Goal: Task Accomplishment & Management: Use online tool/utility

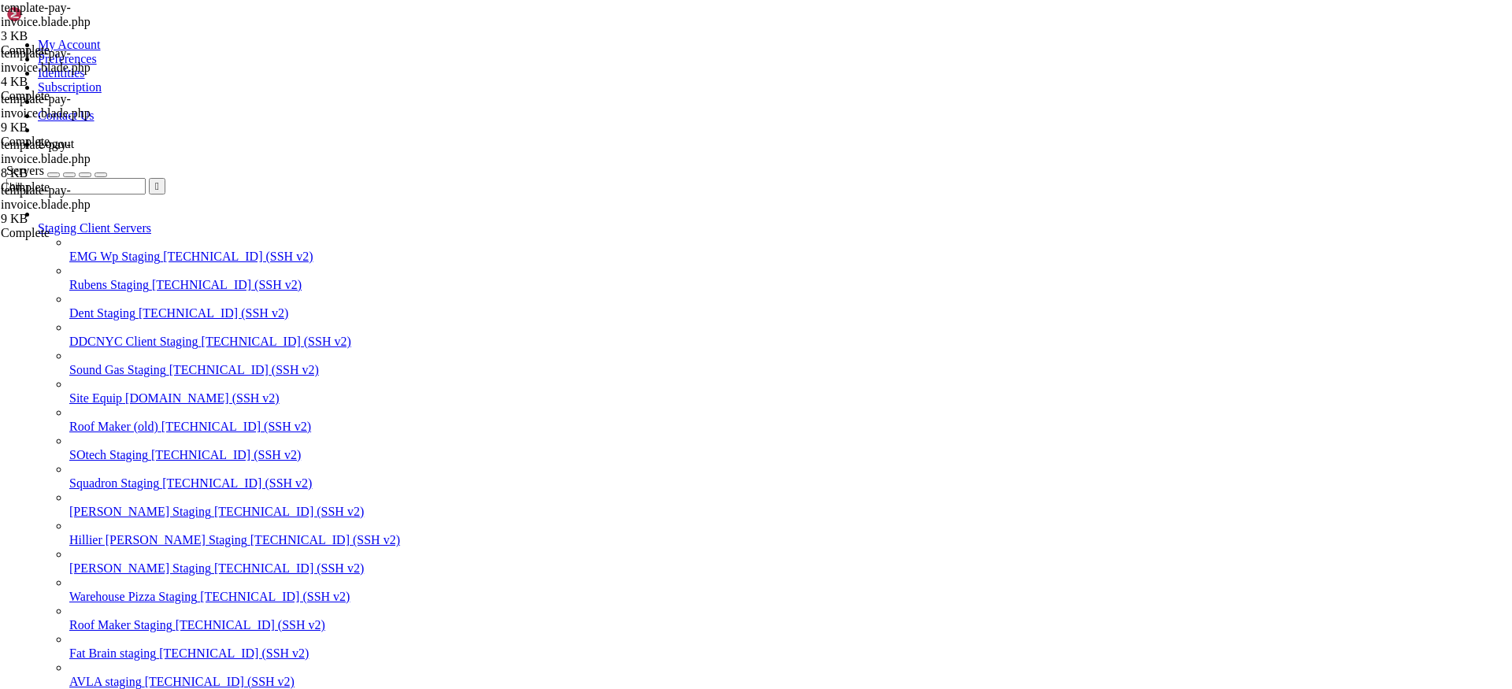
scroll to position [49, 0]
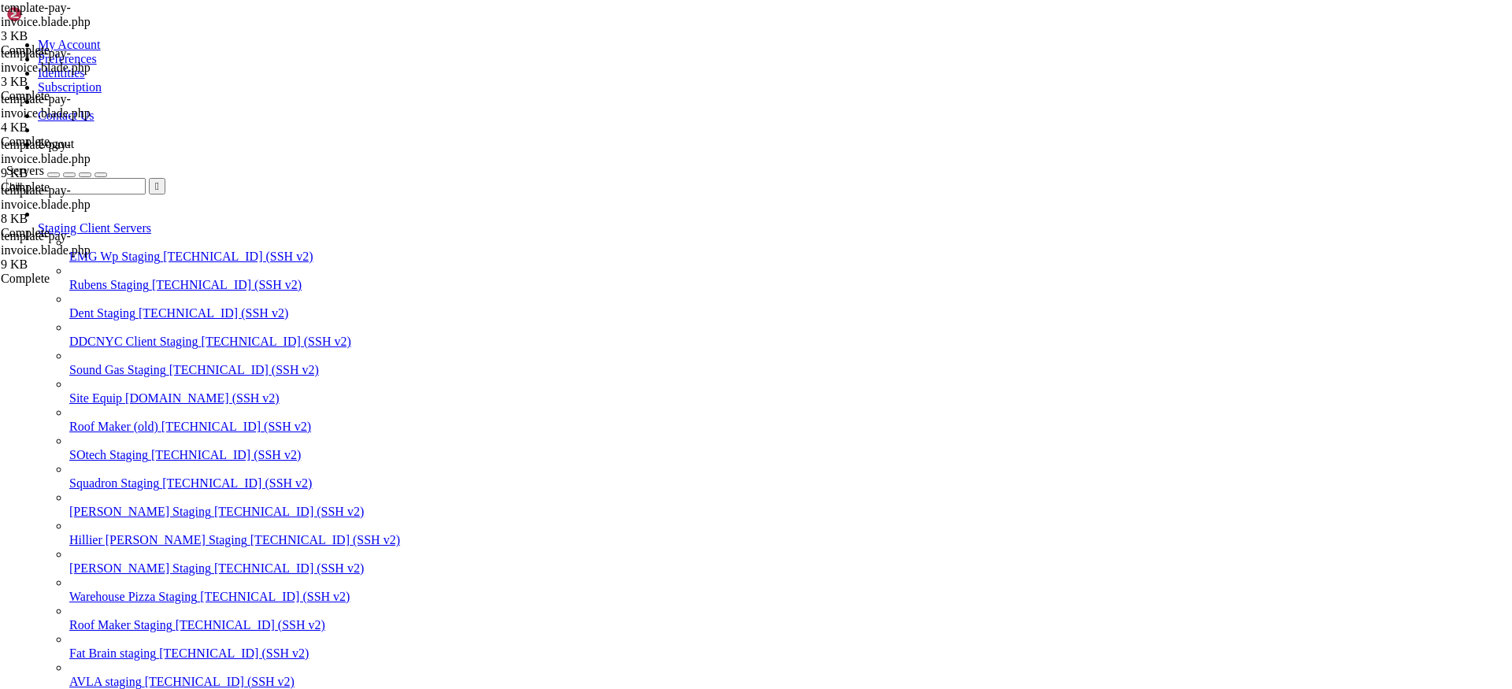
type textarea "if( get_row_layout() == 'two_columns' ){ ?>"
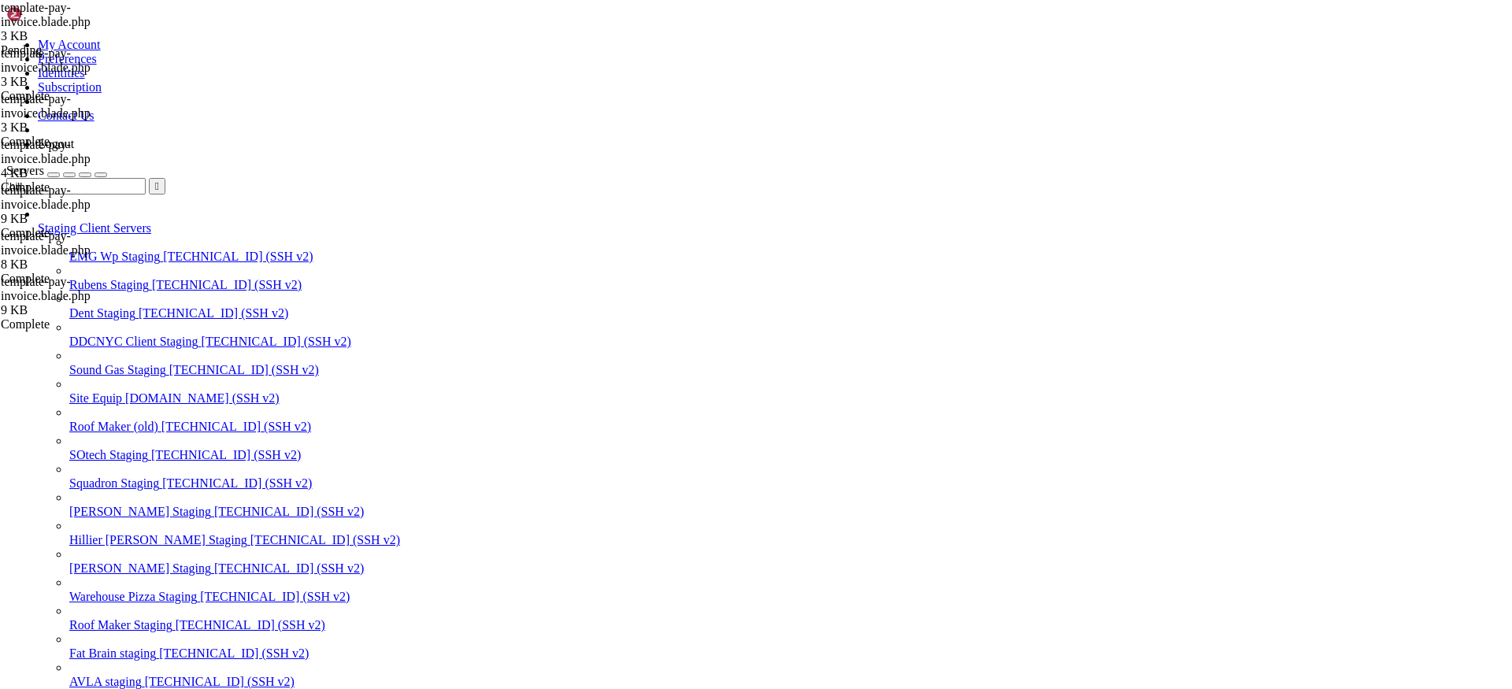
type textarea "{{--"
paste textarea
type textarea "@endsection"
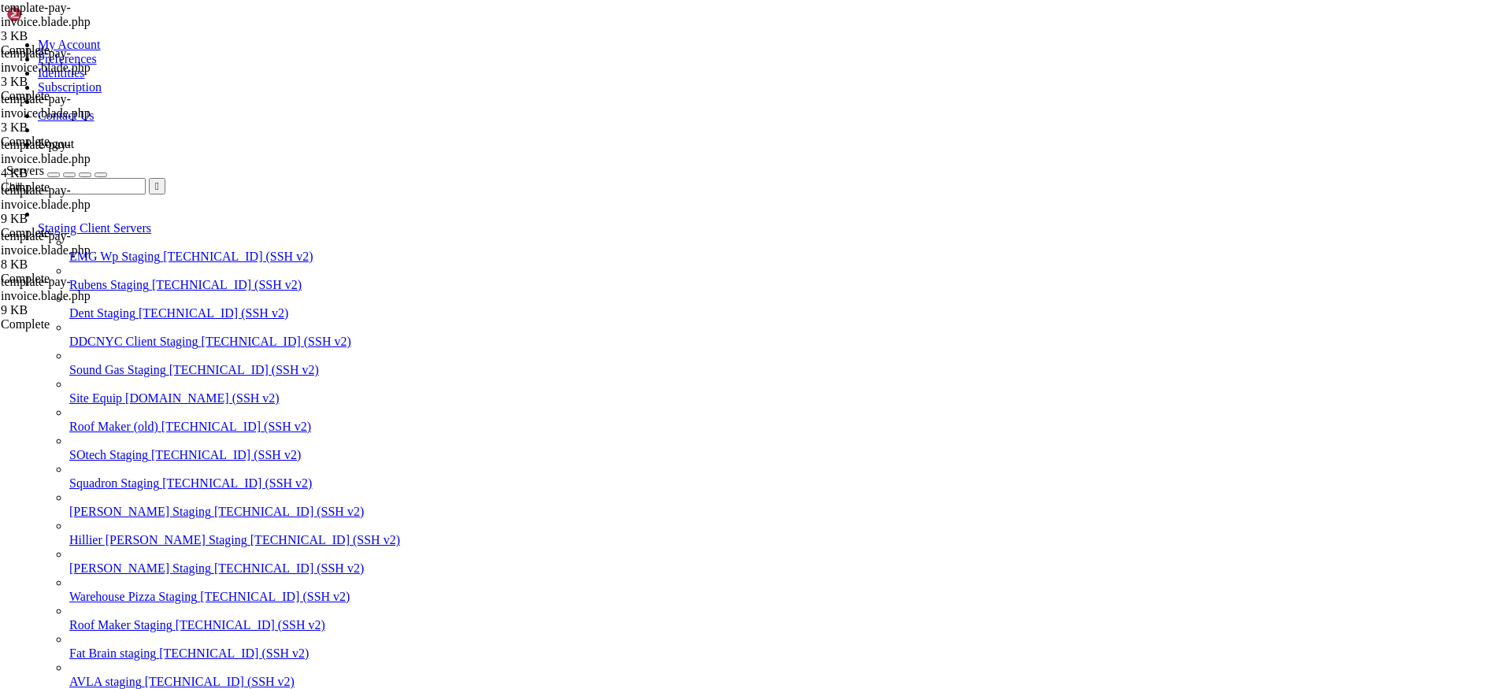
scroll to position [3790, 0]
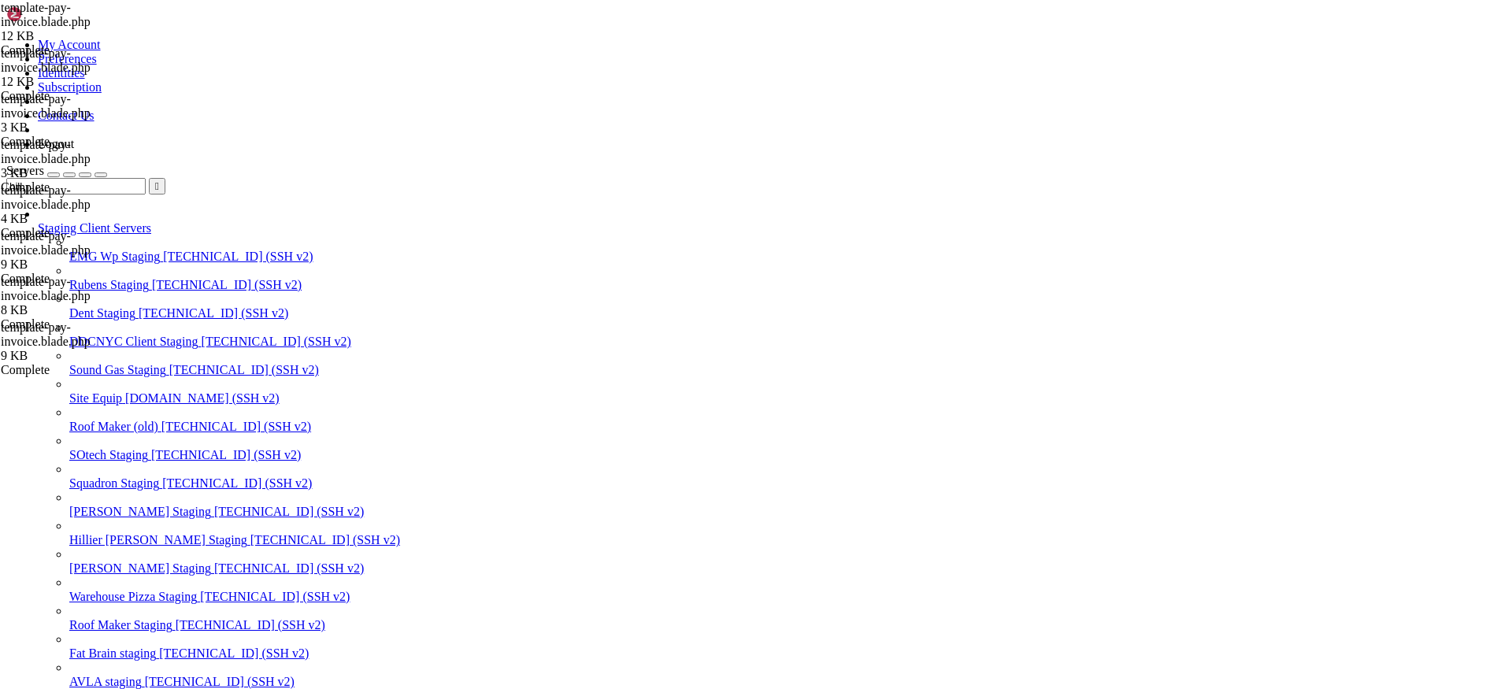
paste textarea
type textarea "@endsection"
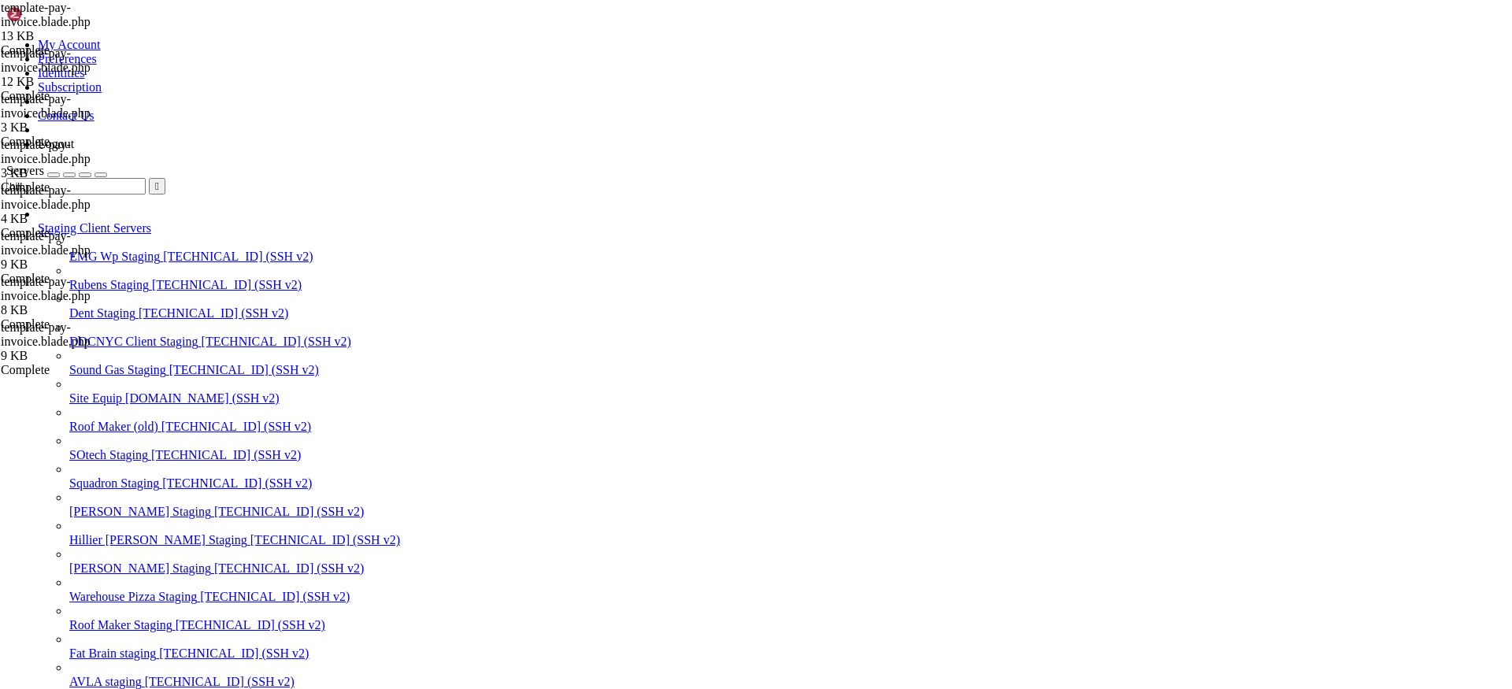
scroll to position [673, 0]
type textarea "@endsection"
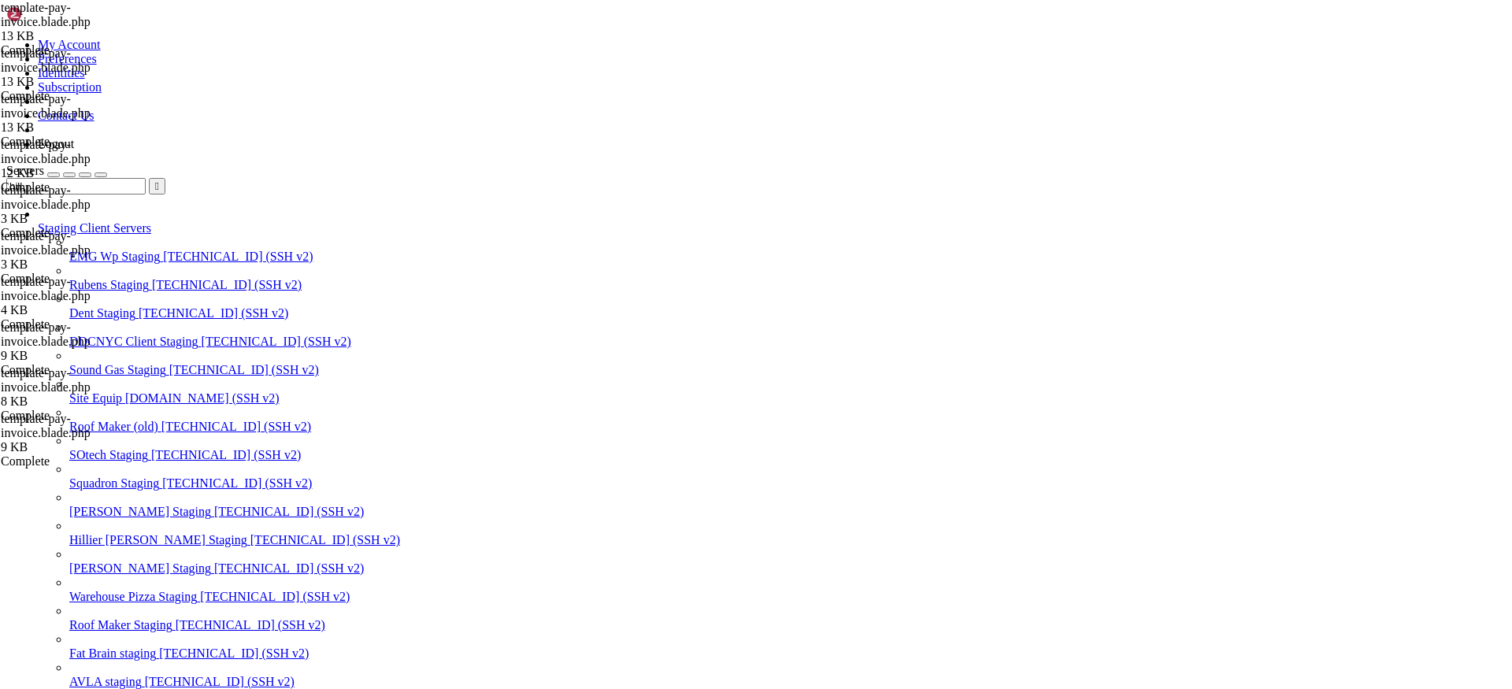
scroll to position [4054, 0]
type textarea "{{--"
type input "HH"
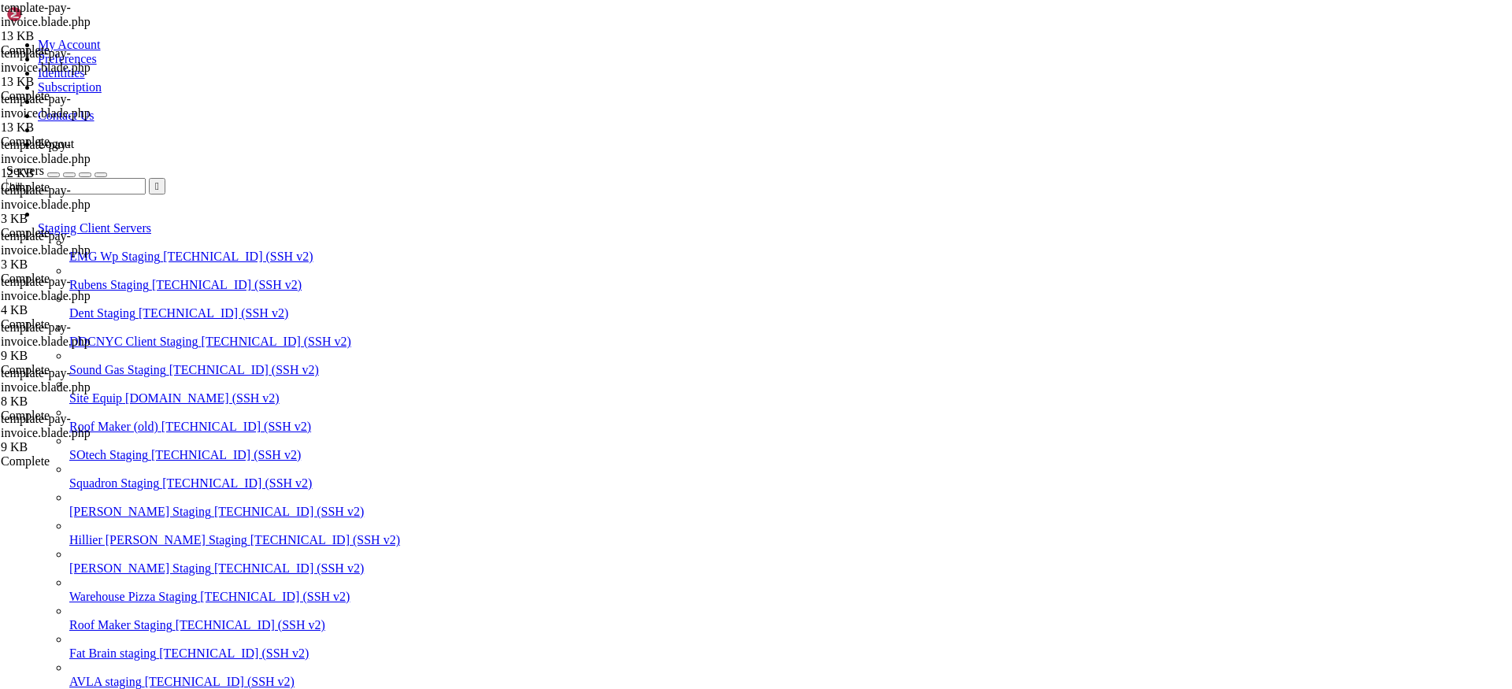
type textarea "const cartId = 'HHOnlineInvoicePayment';"
paste textarea
type textarea "@endsection"
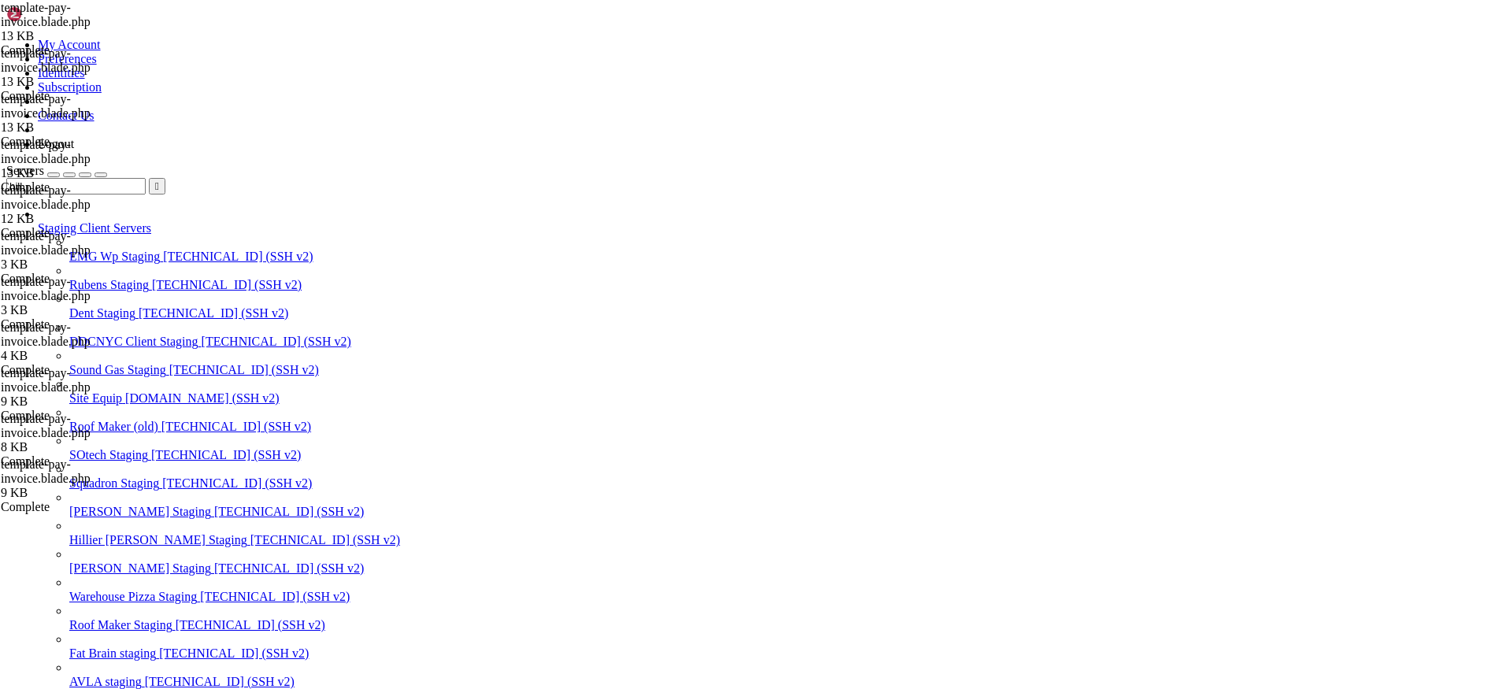
type textarea "@endwhile @endsection"
paste textarea
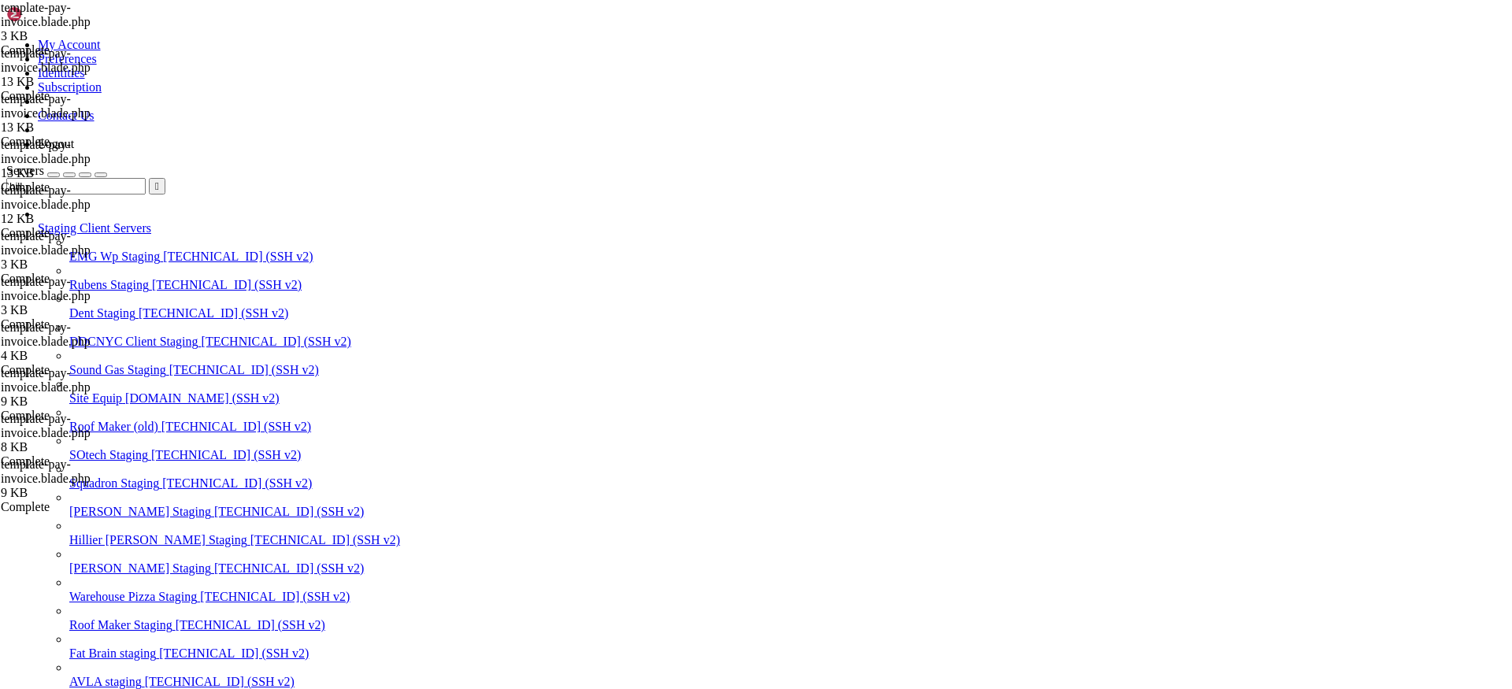
scroll to position [673, 0]
type textarea "@endsection"
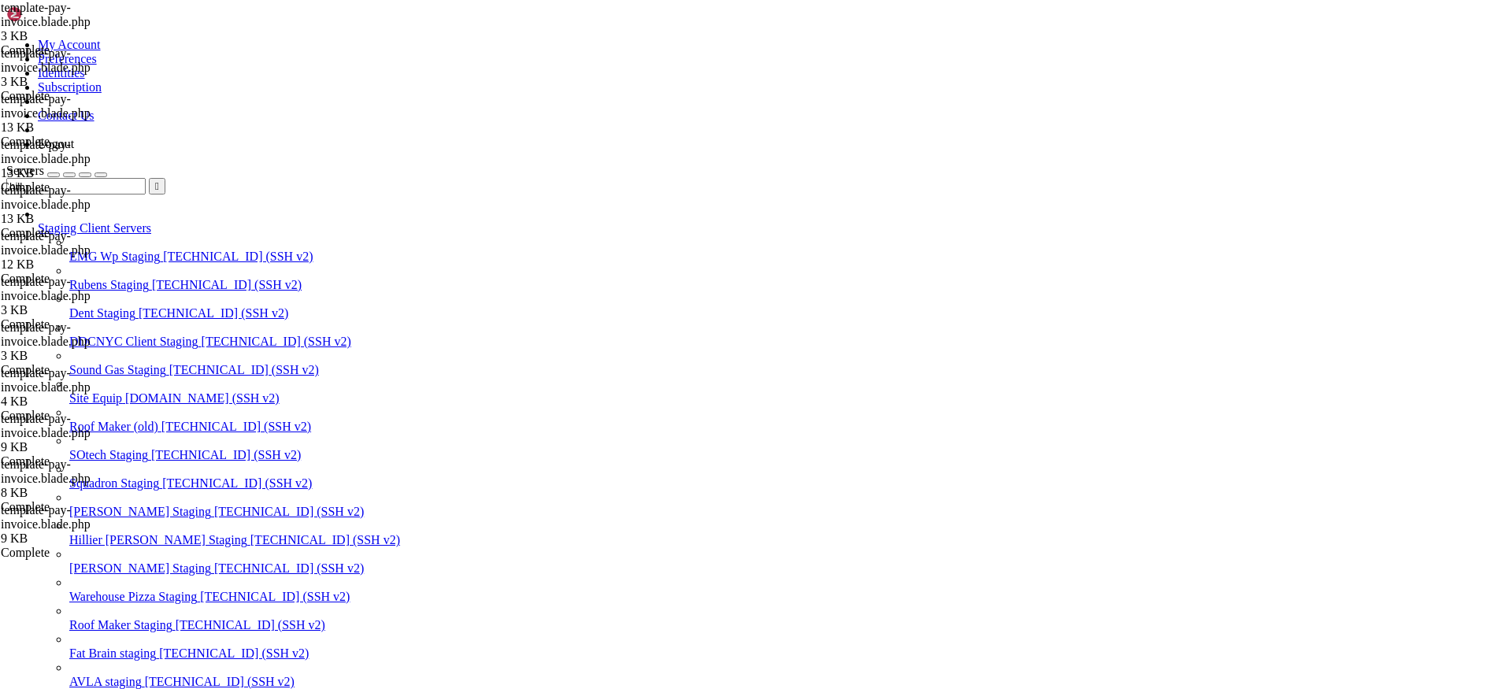
type textarea "@endsection"
paste textarea
type textarea "@endsection"
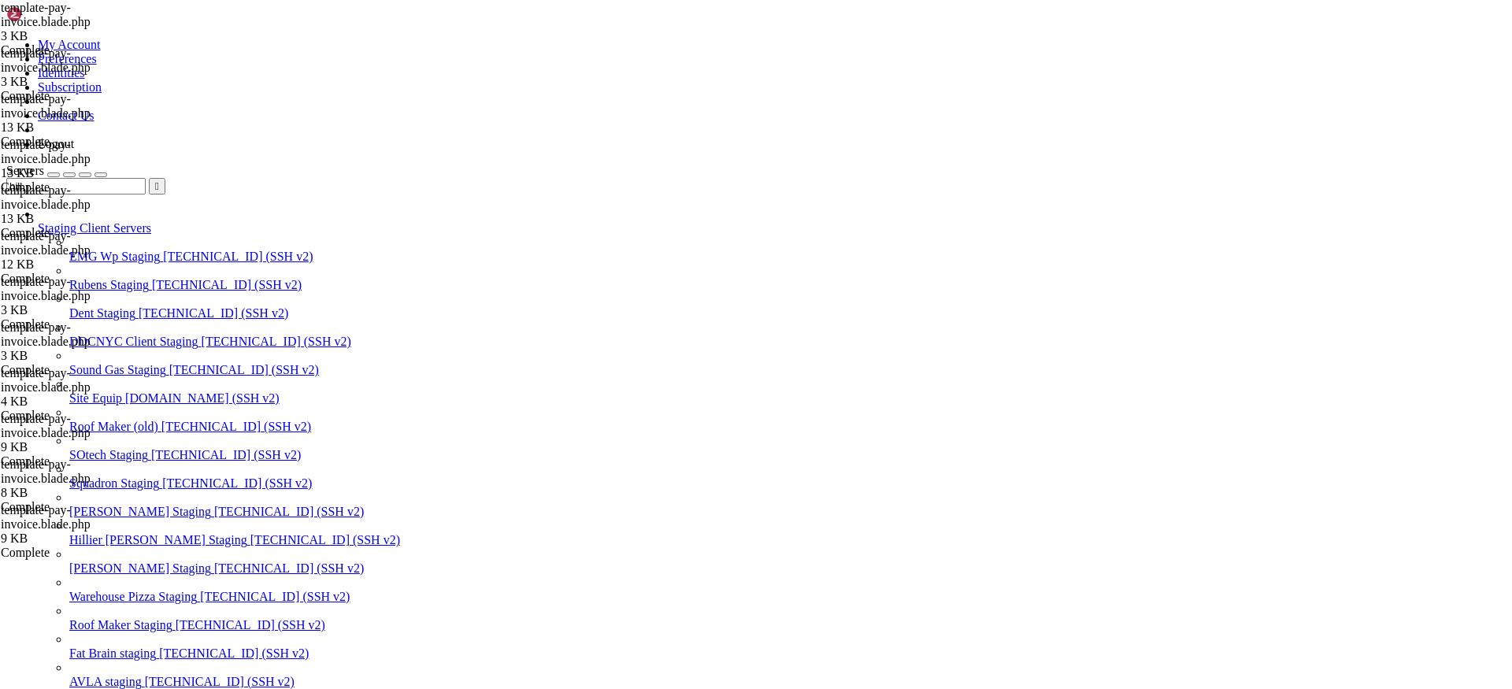
scroll to position [941, 0]
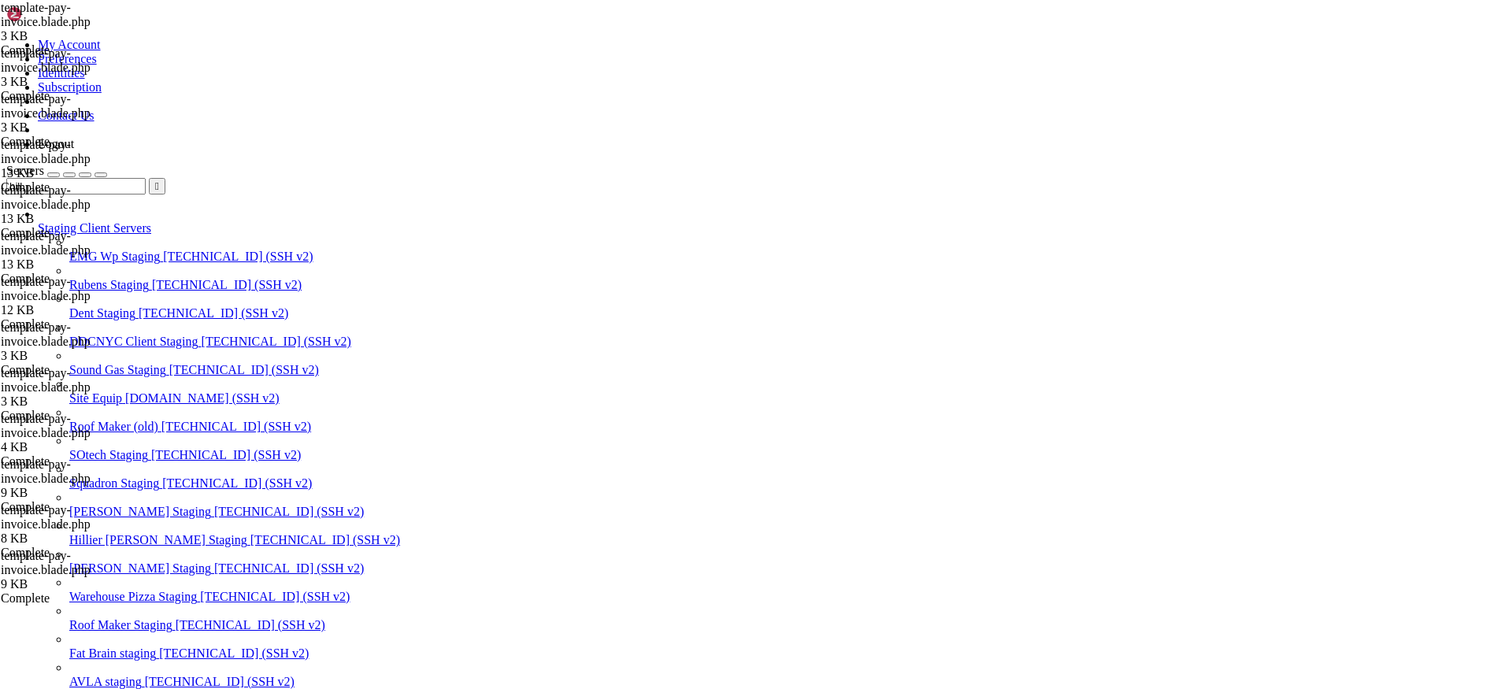
paste textarea "/script"
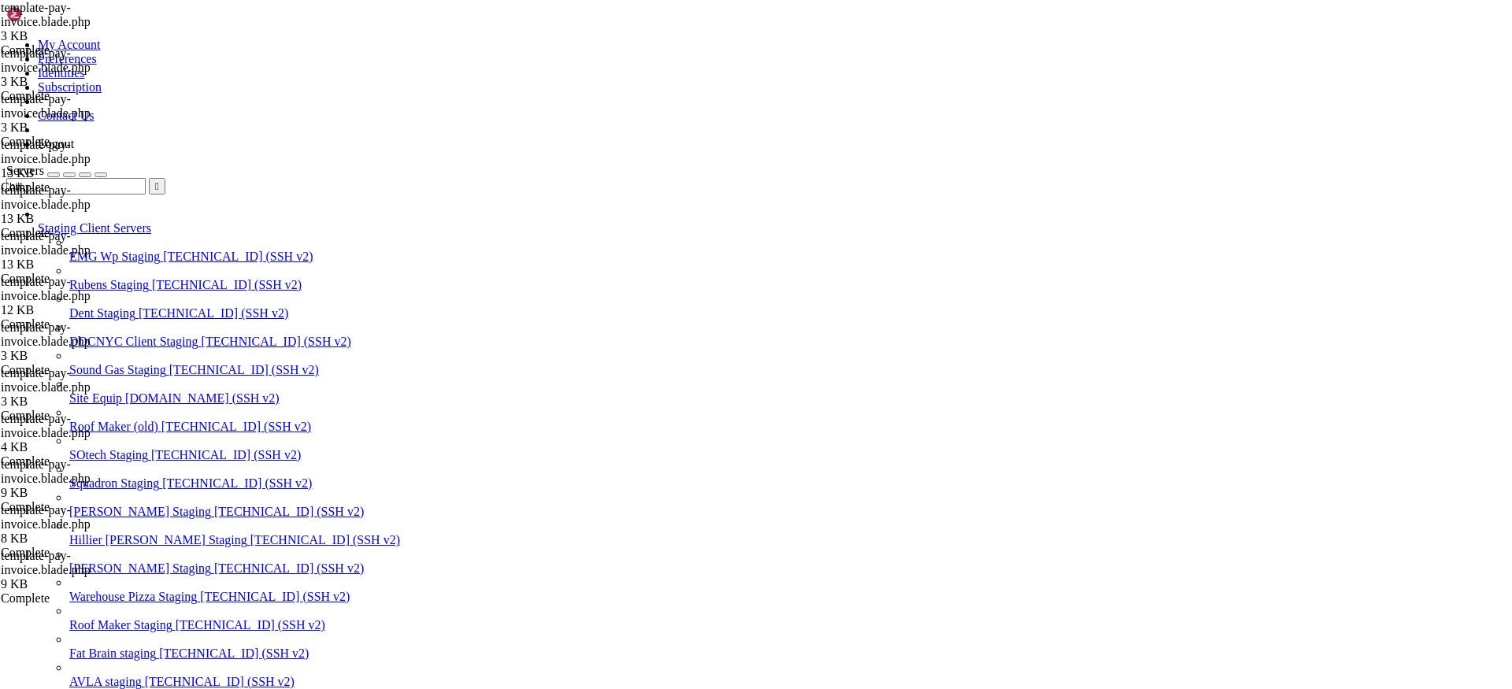
scroll to position [1753, 0]
type textarea "const choice = prompt(`WorldPay confirmed MD5 is set up correctly on their end.…"
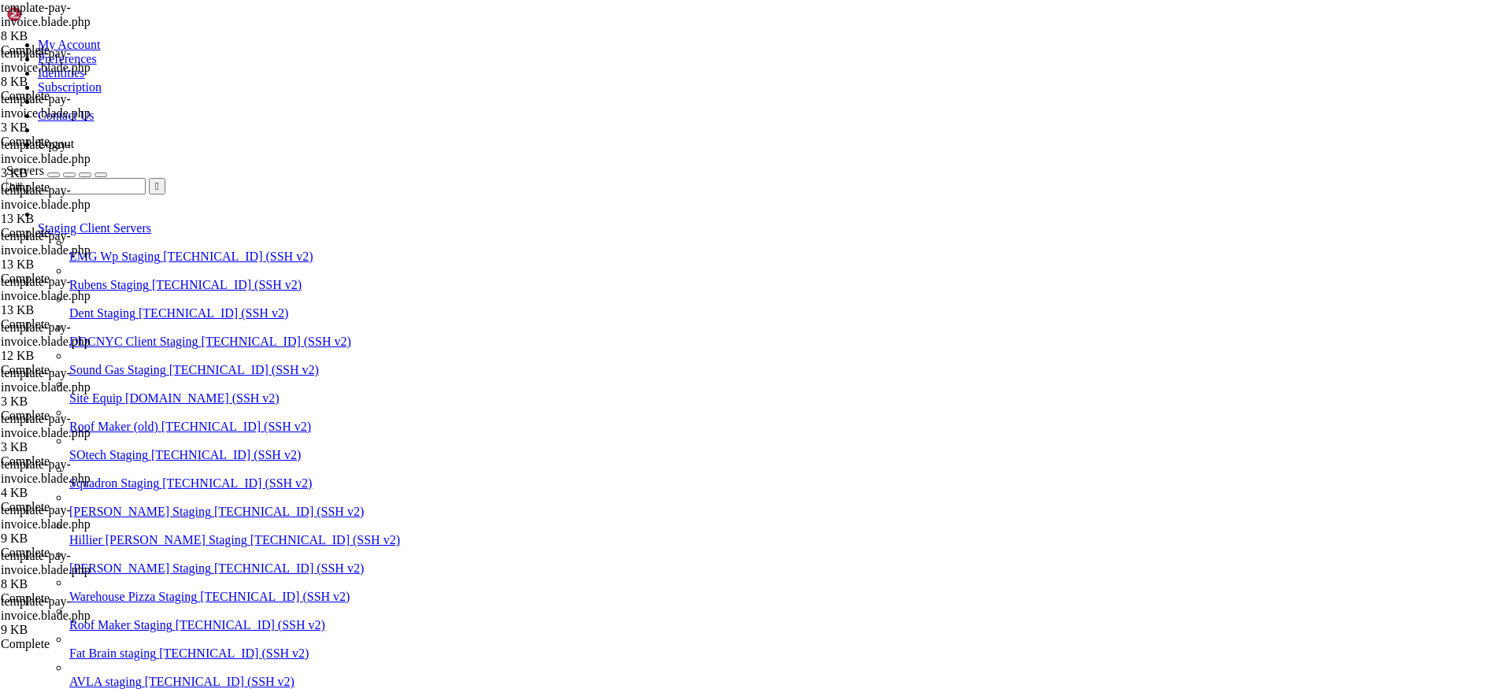
type textarea "@endwhile @endsection"
paste textarea
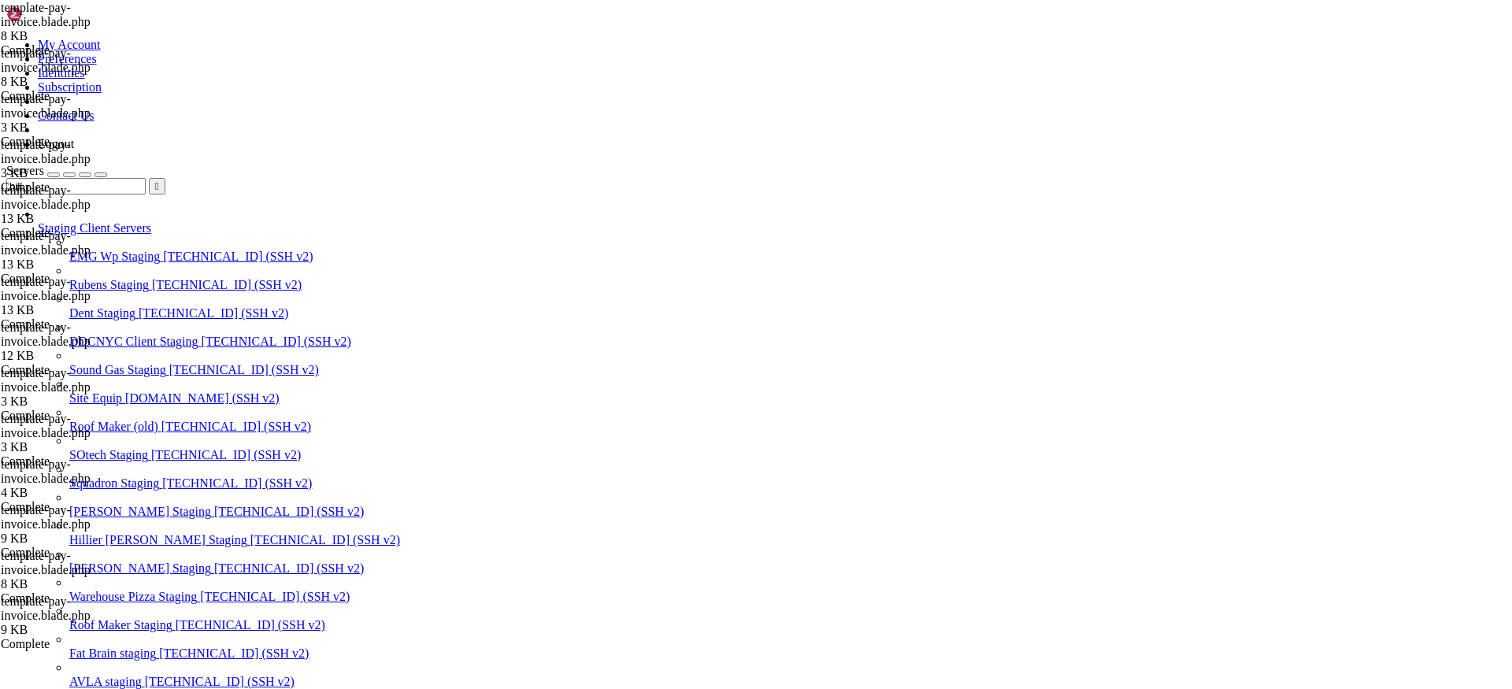
type textarea "@endsection"
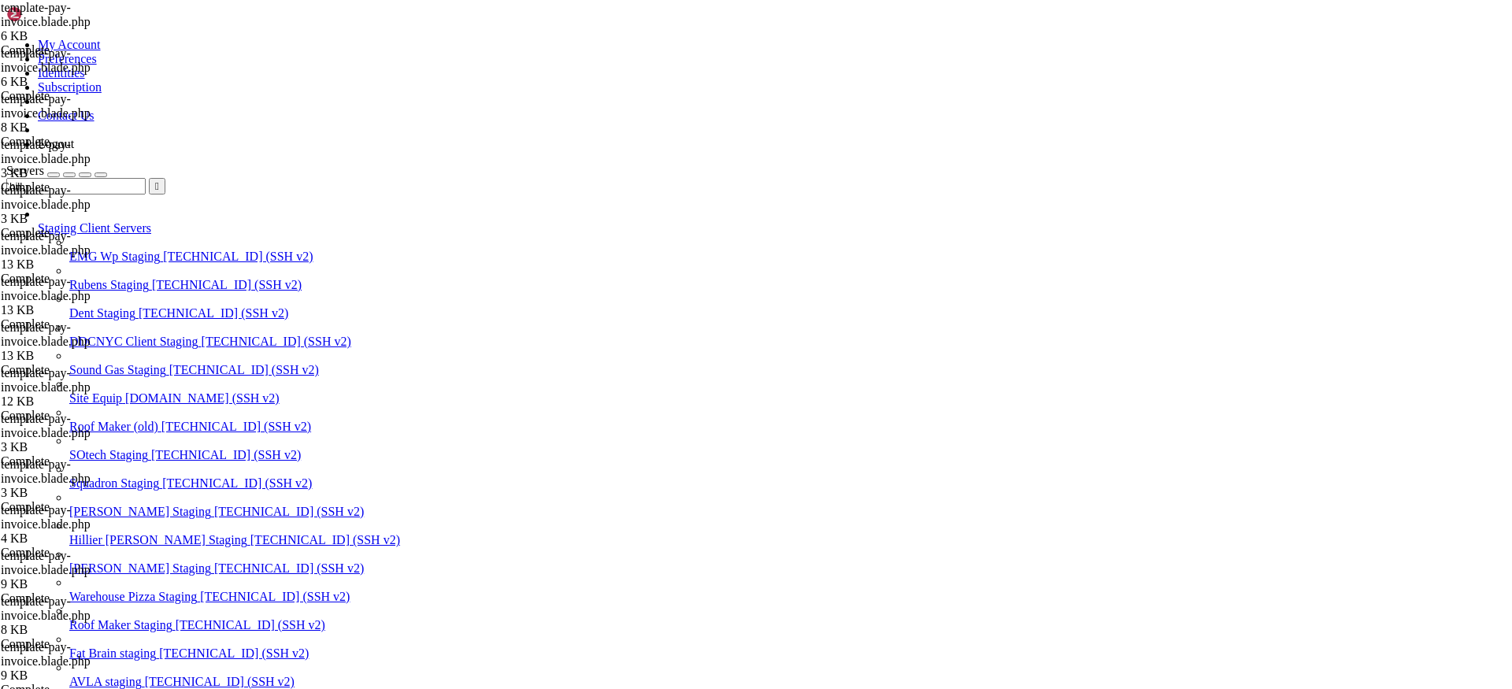
type textarea "@endwhile @endsection"
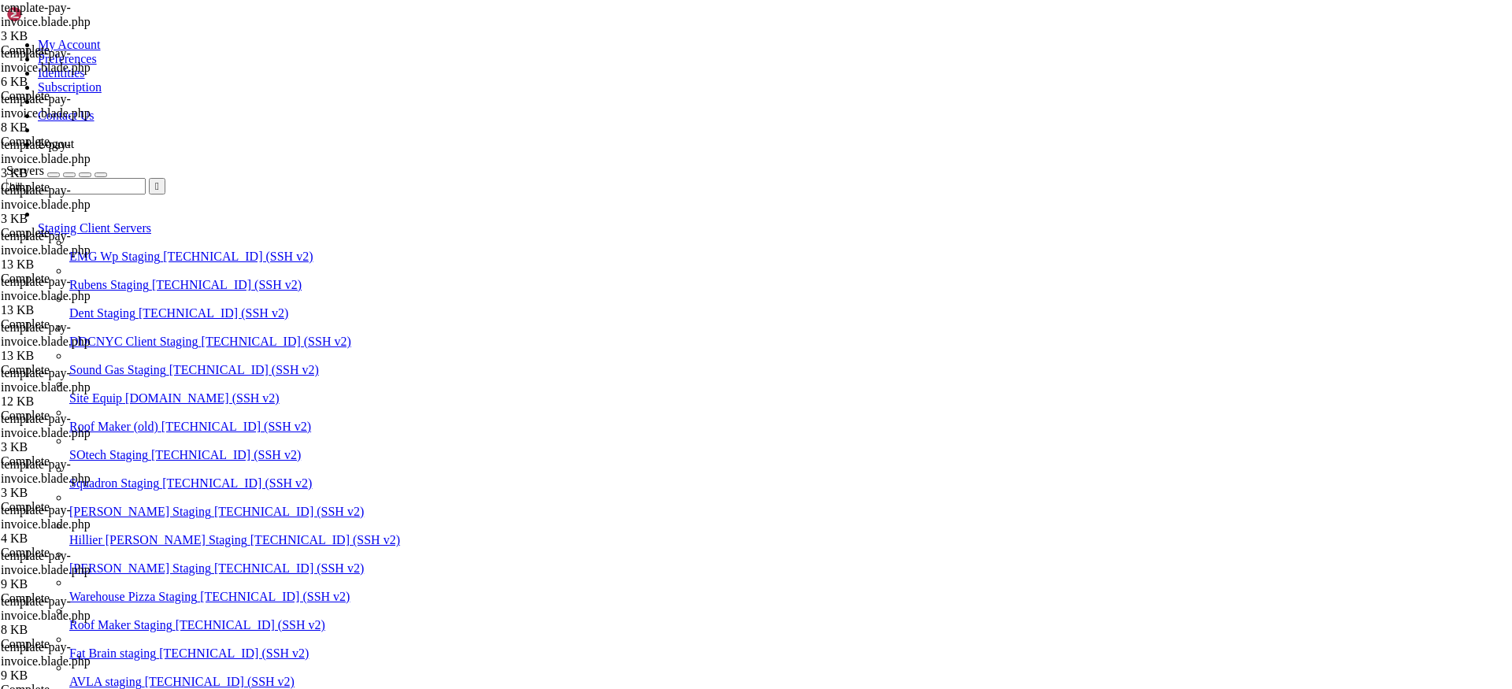
type textarea "@endsection"
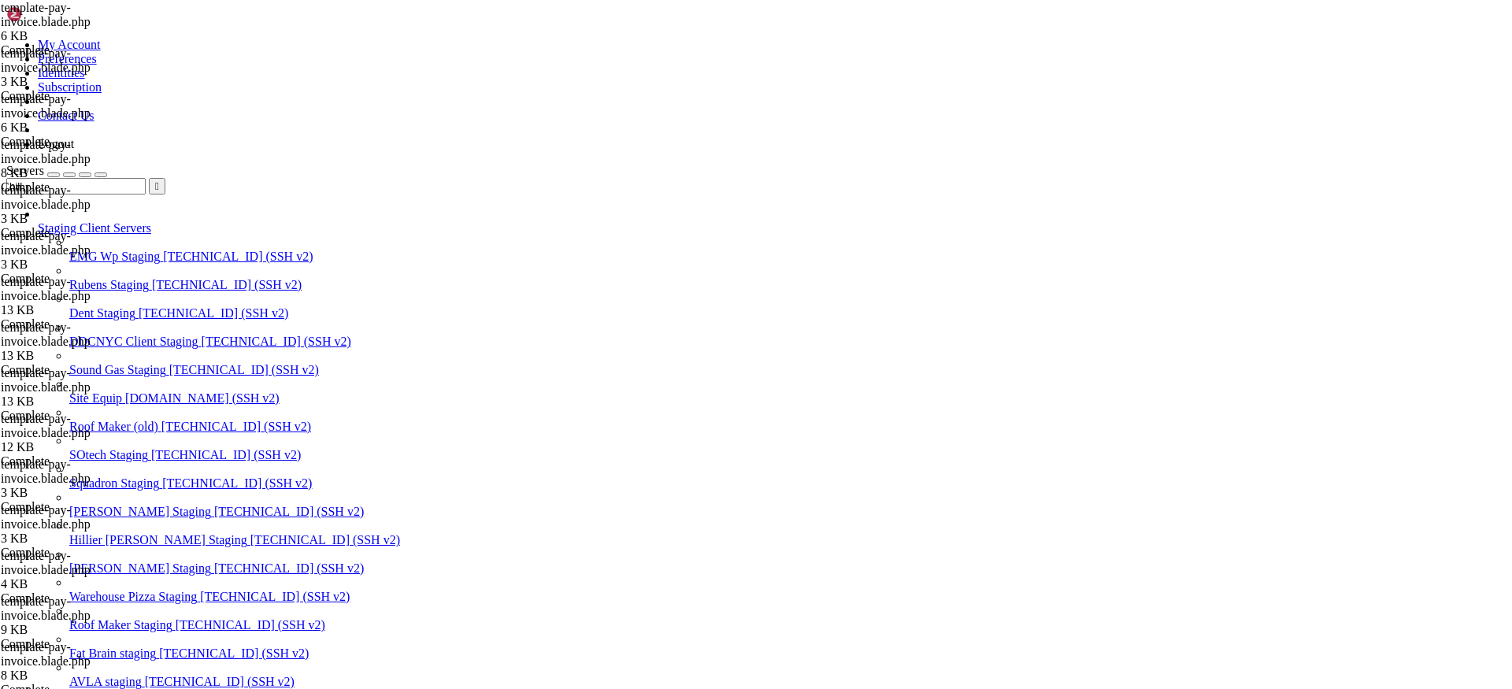
scroll to position [0, 0]
